Goal: Task Accomplishment & Management: Complete application form

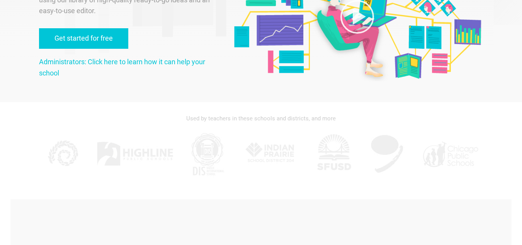
scroll to position [120, 0]
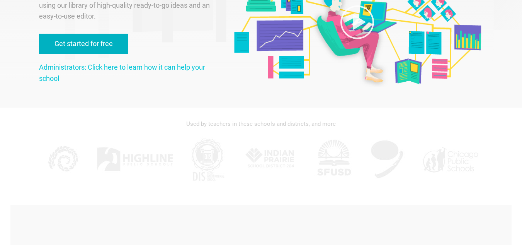
click at [107, 39] on link "Get started for free" at bounding box center [83, 44] width 89 height 20
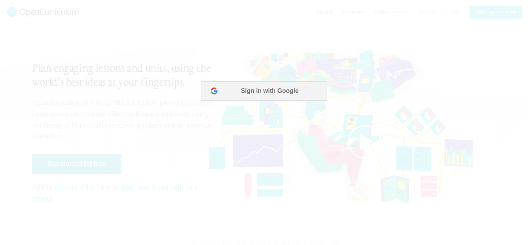
scroll to position [0, 0]
click at [232, 82] on button "Sign in with Google" at bounding box center [264, 90] width 126 height 19
click at [286, 90] on button "Sign in with Google" at bounding box center [264, 90] width 126 height 19
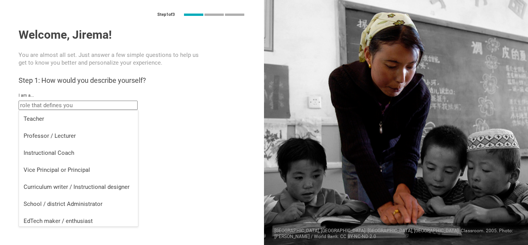
click at [116, 104] on input "text" at bounding box center [78, 104] width 119 height 9
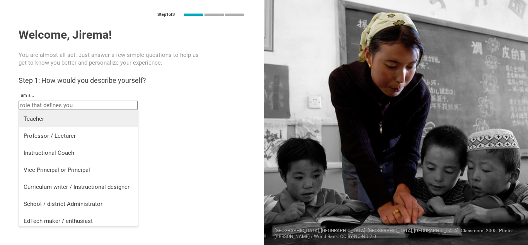
click at [100, 122] on div "Teacher" at bounding box center [79, 119] width 110 height 8
type input "Teacher"
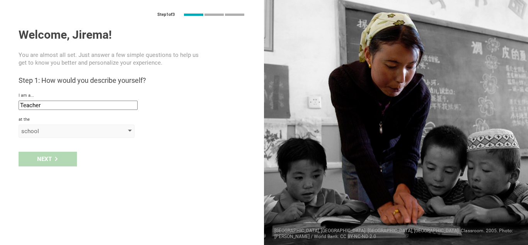
click at [69, 130] on div "school" at bounding box center [65, 131] width 88 height 8
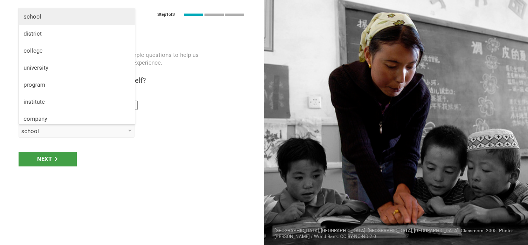
click at [53, 16] on div "school" at bounding box center [77, 17] width 107 height 8
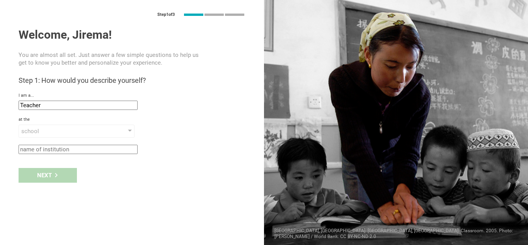
click at [40, 147] on input "text" at bounding box center [78, 149] width 119 height 9
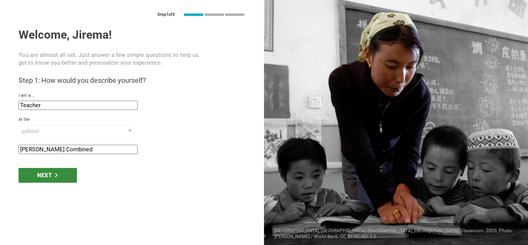
type input "[PERSON_NAME] Combined"
click at [52, 177] on div "Next" at bounding box center [48, 175] width 58 height 15
type input "Castries, [GEOGRAPHIC_DATA][DATE]"
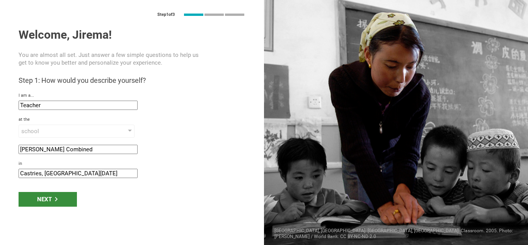
click at [52, 197] on div "Next" at bounding box center [48, 199] width 58 height 15
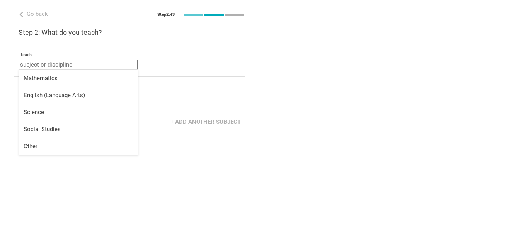
click at [61, 62] on input "text" at bounding box center [78, 64] width 119 height 9
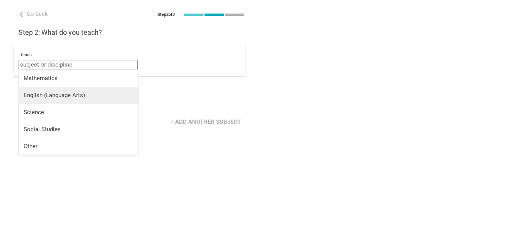
click at [55, 93] on div "English (Language Arts)" at bounding box center [79, 95] width 110 height 8
type input "English (Language Arts)"
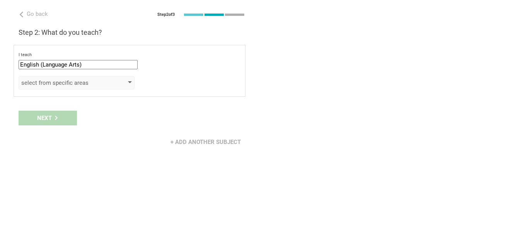
click at [59, 82] on div "select from specific areas" at bounding box center [65, 83] width 88 height 8
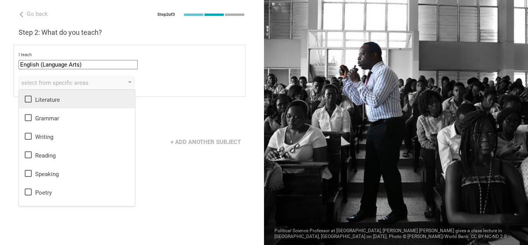
click at [31, 97] on icon at bounding box center [28, 98] width 9 height 9
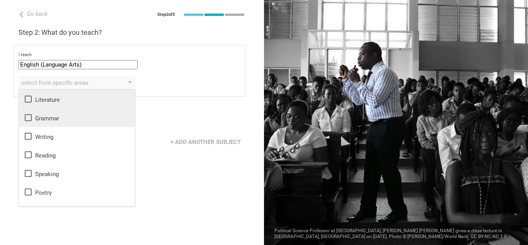
click at [26, 118] on icon at bounding box center [28, 117] width 9 height 9
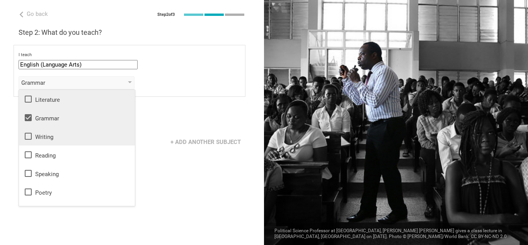
click at [27, 138] on icon at bounding box center [28, 135] width 9 height 9
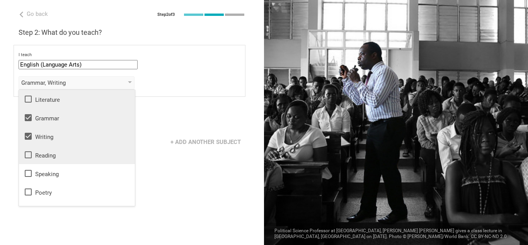
click at [26, 154] on icon at bounding box center [28, 154] width 7 height 7
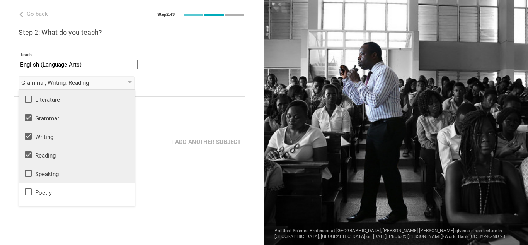
click at [27, 178] on li "Speaking" at bounding box center [77, 173] width 116 height 19
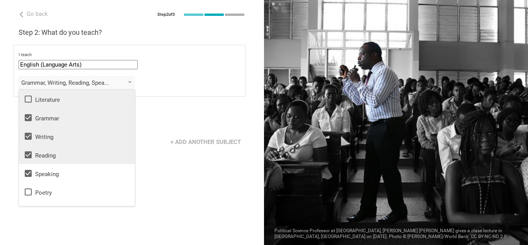
scroll to position [14, 0]
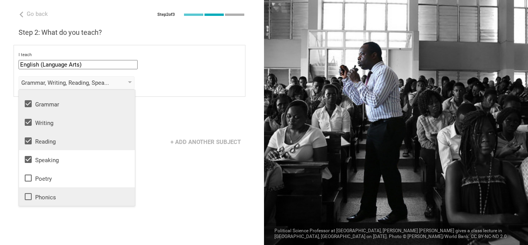
click at [28, 197] on icon at bounding box center [28, 196] width 9 height 9
click at [185, 106] on div "Next" at bounding box center [132, 118] width 264 height 24
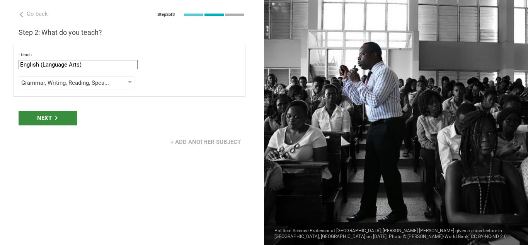
click at [55, 115] on div "Next" at bounding box center [48, 118] width 58 height 15
